Goal: Information Seeking & Learning: Learn about a topic

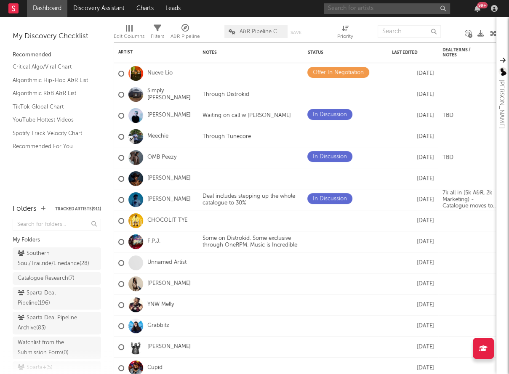
click at [383, 13] on input "text" at bounding box center [386, 8] width 126 height 11
click at [358, 10] on input "c rose" at bounding box center [386, 8] width 126 height 11
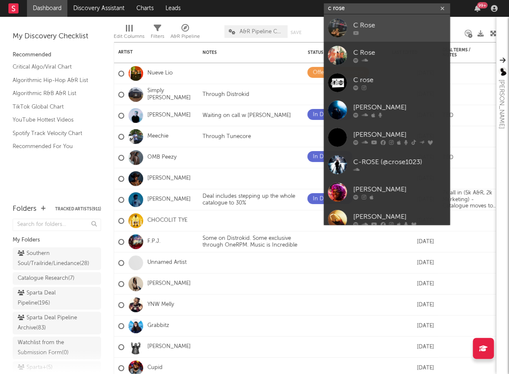
type input "c rose"
click at [360, 32] on div at bounding box center [399, 32] width 93 height 5
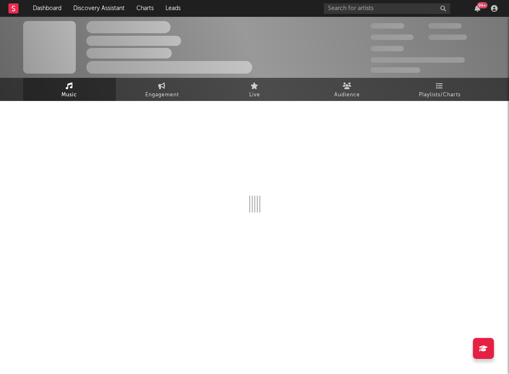
select select "1w"
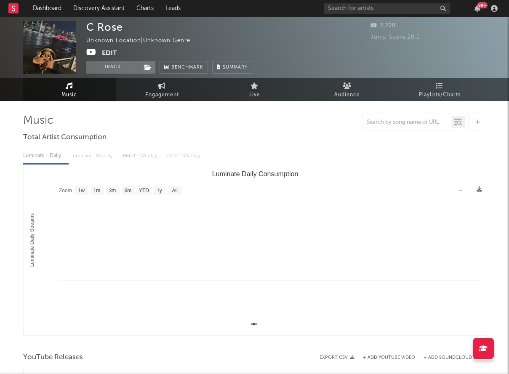
click at [367, 14] on div "99 +" at bounding box center [411, 8] width 177 height 17
click at [365, 12] on input "text" at bounding box center [386, 8] width 126 height 11
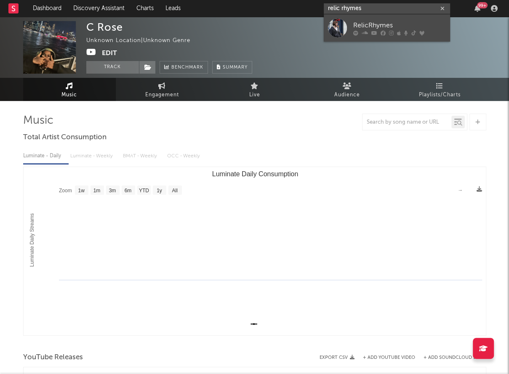
type input "relic rhymes"
click at [358, 29] on div "RelicRhymes" at bounding box center [399, 25] width 93 height 10
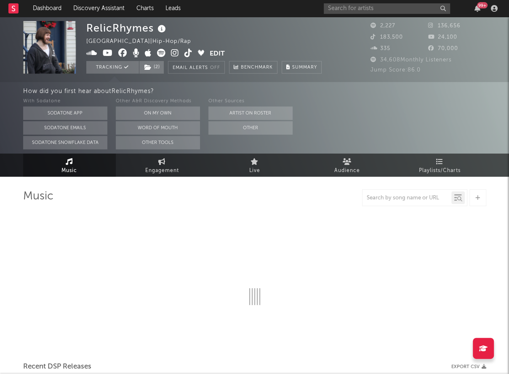
select select "6m"
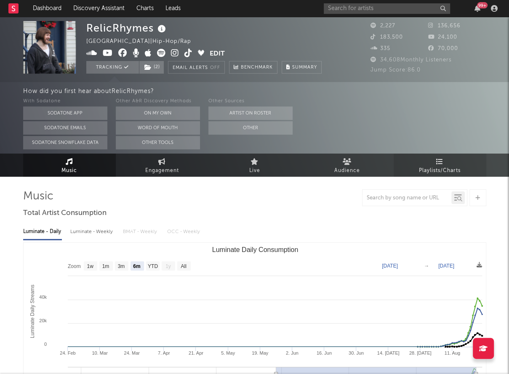
click at [438, 167] on span "Playlists/Charts" at bounding box center [440, 171] width 42 height 10
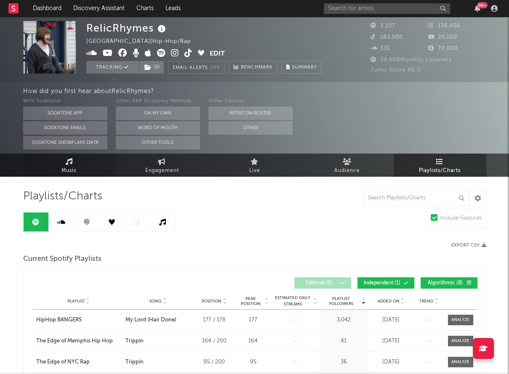
click at [87, 174] on link "Music" at bounding box center [69, 165] width 93 height 23
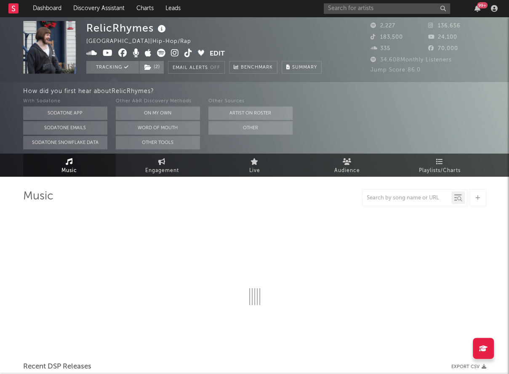
select select "6m"
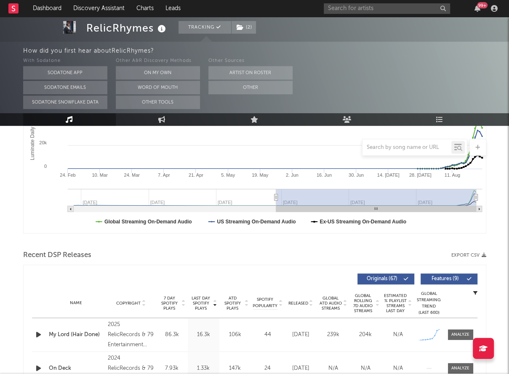
scroll to position [289, 0]
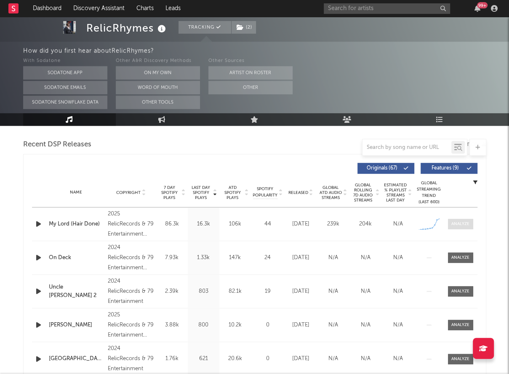
click at [457, 225] on div at bounding box center [460, 224] width 18 height 6
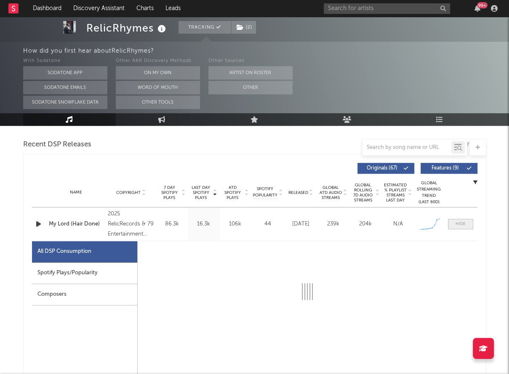
select select "1w"
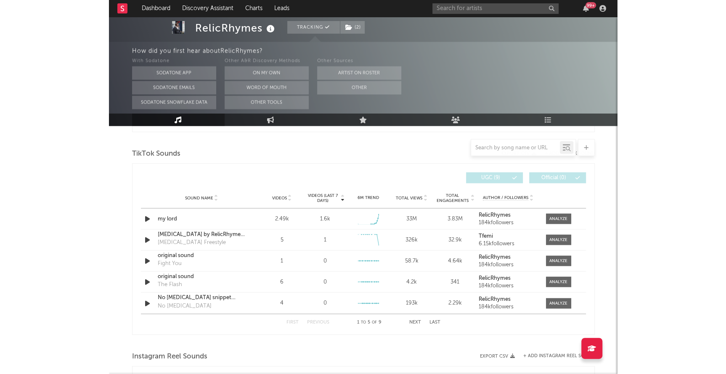
scroll to position [954, 0]
